Goal: Navigation & Orientation: Find specific page/section

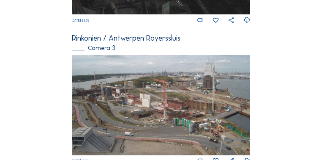
scroll to position [481, 0]
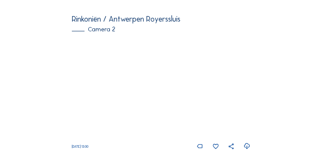
scroll to position [85, 0]
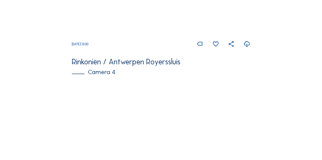
scroll to position [643, 0]
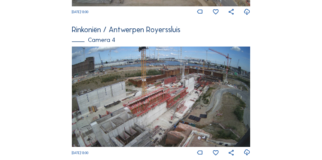
click at [116, 100] on img at bounding box center [161, 97] width 178 height 100
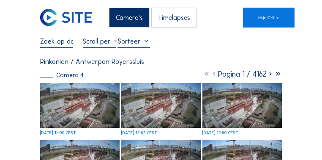
click at [68, 104] on img at bounding box center [80, 105] width 80 height 45
